Goal: Browse casually

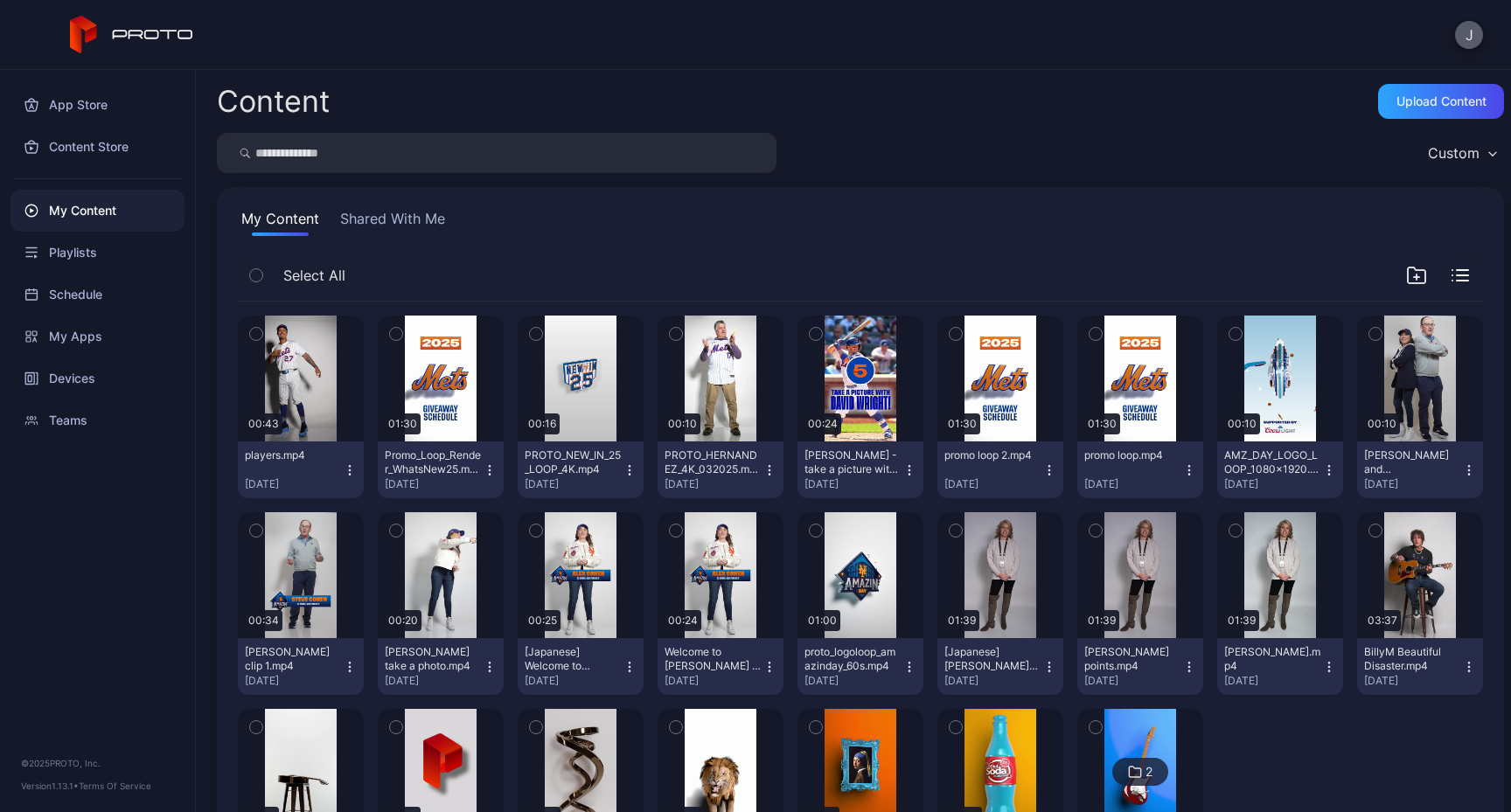
click at [1479, 31] on button "J" at bounding box center [1469, 34] width 28 height 28
